Goal: Find specific page/section: Find specific page/section

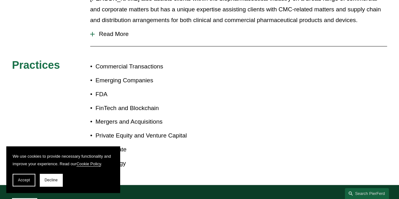
scroll to position [410, 0]
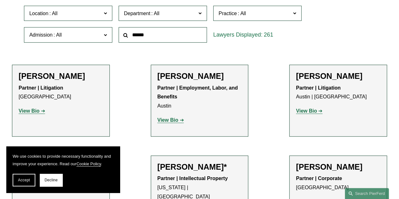
scroll to position [193, 0]
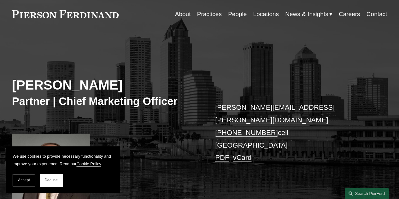
scroll to position [32, 0]
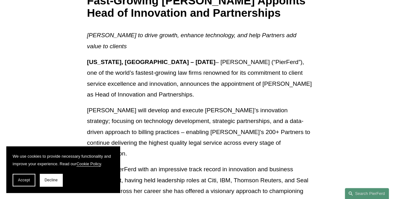
scroll to position [126, 0]
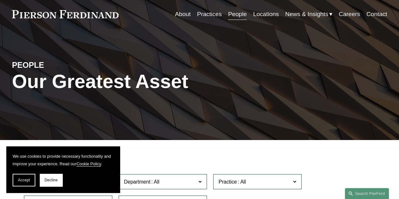
scroll to position [32, 0]
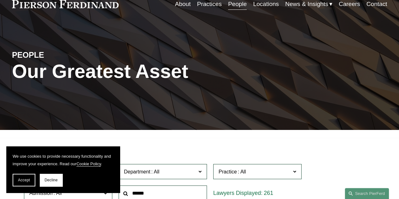
click at [259, 3] on link "Locations" at bounding box center [266, 4] width 26 height 12
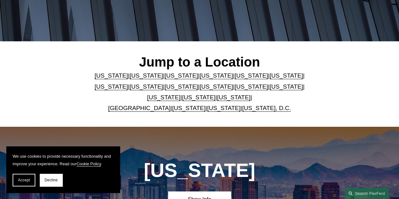
scroll to position [126, 0]
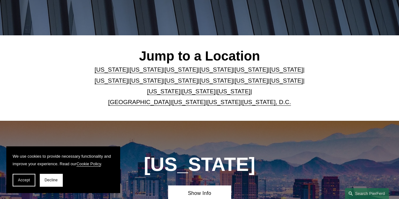
click at [138, 104] on link "United Kingdom" at bounding box center [139, 102] width 62 height 7
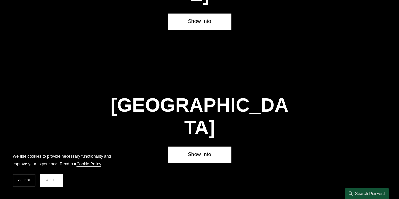
scroll to position [1963, 0]
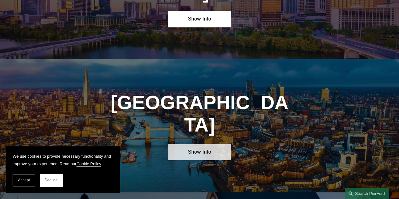
click at [208, 144] on link "Show Info" at bounding box center [199, 152] width 62 height 16
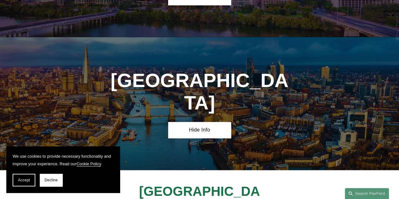
scroll to position [1994, 0]
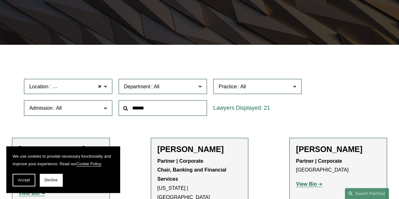
scroll to position [126, 0]
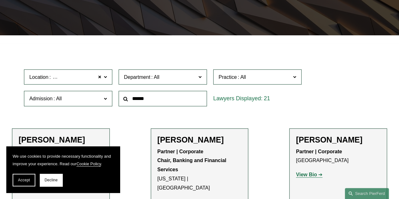
click at [191, 79] on span "Department" at bounding box center [160, 77] width 72 height 9
click at [0, 0] on link "All" at bounding box center [0, 0] width 0 height 0
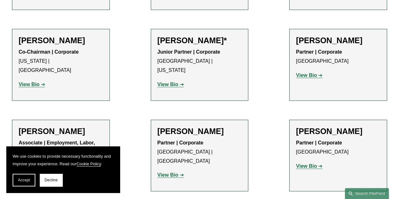
scroll to position [726, 0]
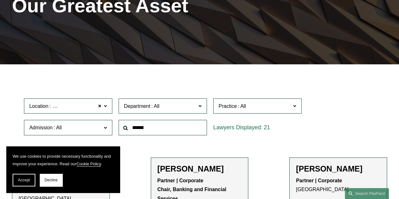
scroll to position [96, 0]
